Goal: Task Accomplishment & Management: Use online tool/utility

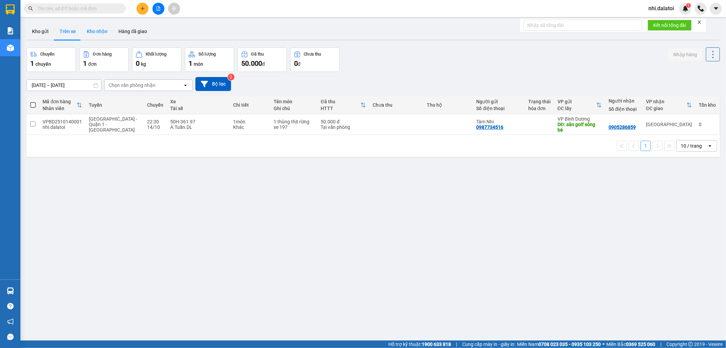
click at [100, 32] on button "Kho nhận" at bounding box center [97, 31] width 32 height 16
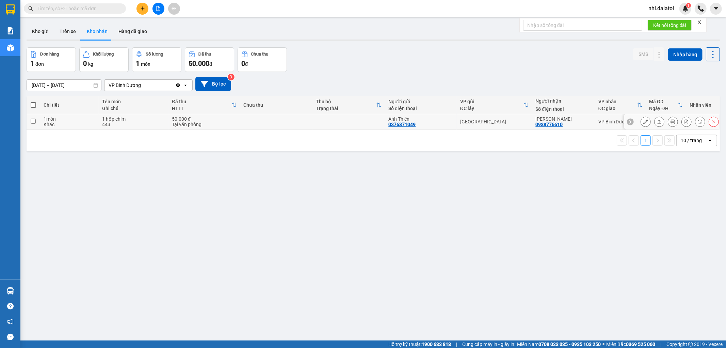
click at [197, 122] on div "Tại văn phòng" at bounding box center [204, 124] width 65 height 5
checkbox input "true"
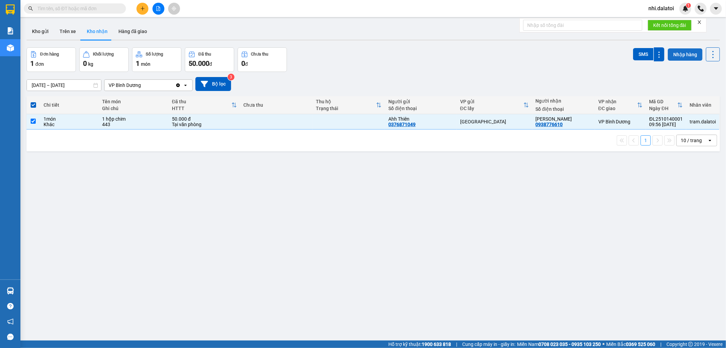
click at [676, 55] on button "Nhập hàng" at bounding box center [685, 54] width 35 height 12
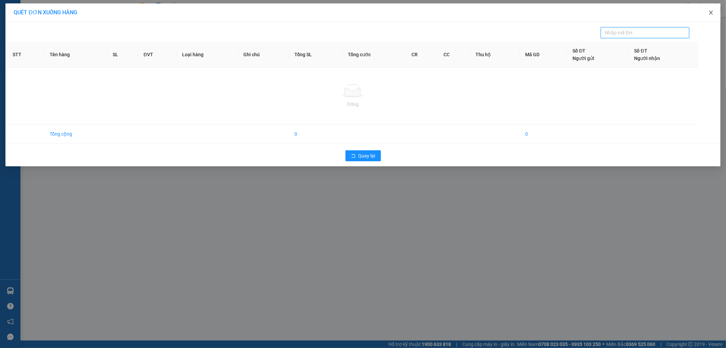
click at [707, 15] on span "Close" at bounding box center [711, 12] width 19 height 19
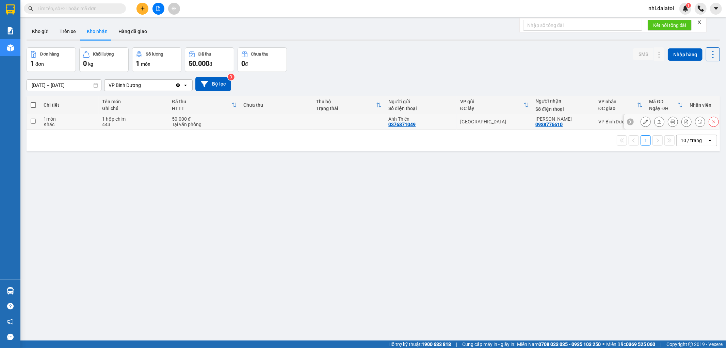
click at [641, 117] on div at bounding box center [646, 121] width 10 height 10
click at [657, 120] on icon at bounding box center [659, 121] width 5 height 5
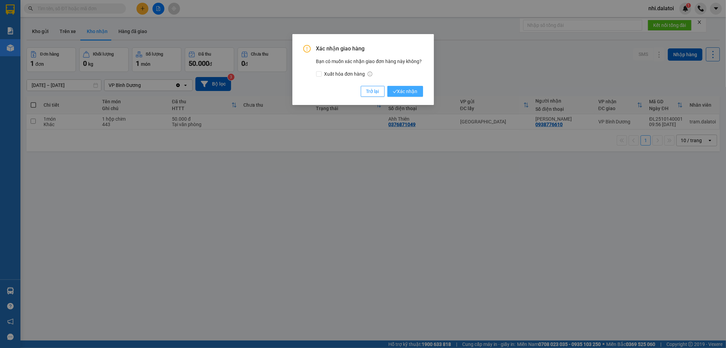
click at [406, 87] on span "Xác nhận" at bounding box center [405, 90] width 25 height 7
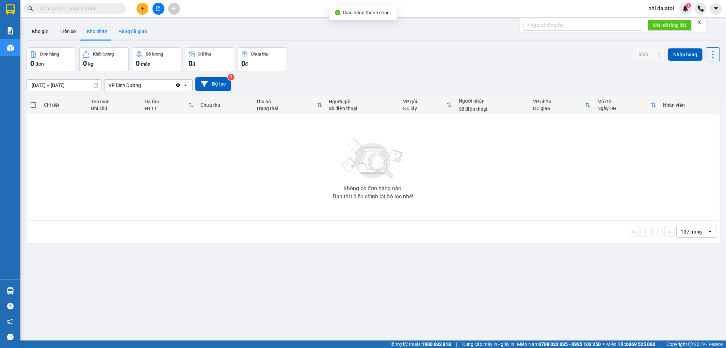
click at [134, 33] on button "Hàng đã giao" at bounding box center [132, 31] width 39 height 16
